Goal: Book appointment/travel/reservation

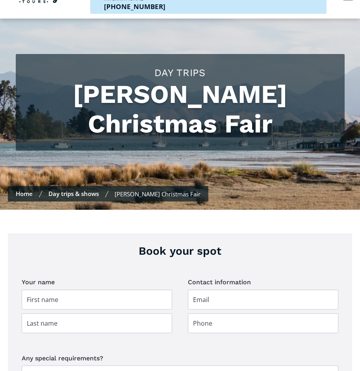
scroll to position [79, 0]
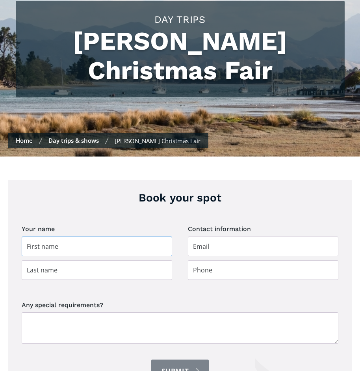
click at [28, 236] on input "Day trip booking" at bounding box center [97, 246] width 151 height 20
type input "Tony & Marie"
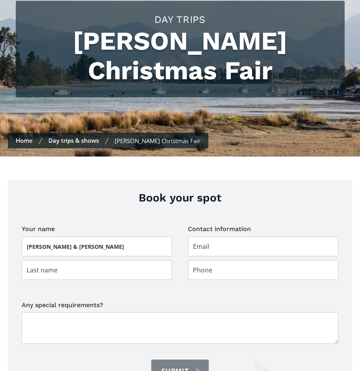
type input "McColl"
type input "tmccoll@xtra.co.nz"
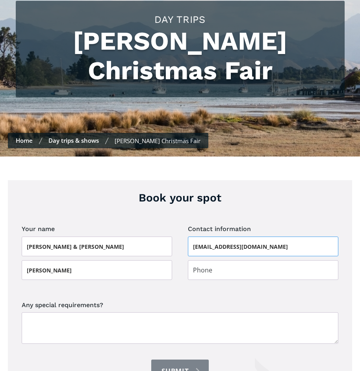
type input "0272014741"
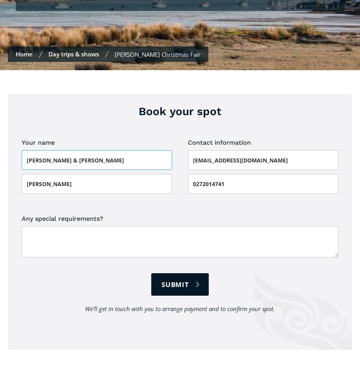
scroll to position [197, 0]
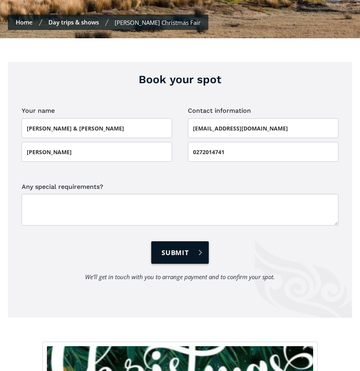
click at [174, 241] on input "Submit" at bounding box center [180, 252] width 58 height 22
type input "Please wait..."
